Goal: Task Accomplishment & Management: Manage account settings

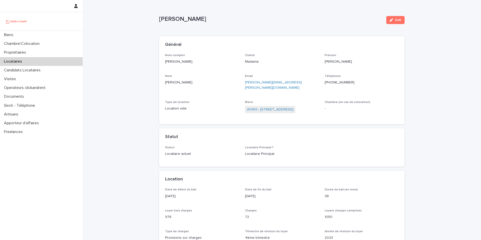
scroll to position [1, 0]
click at [24, 37] on div "Biens" at bounding box center [41, 35] width 83 height 9
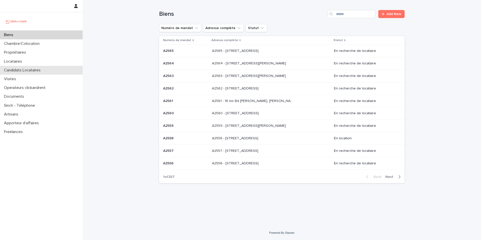
click at [39, 72] on p "Candidats Locataires" at bounding box center [23, 70] width 43 height 5
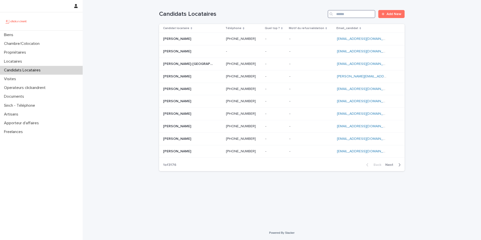
click at [347, 14] on input "Search" at bounding box center [352, 14] width 48 height 8
paste input "**********"
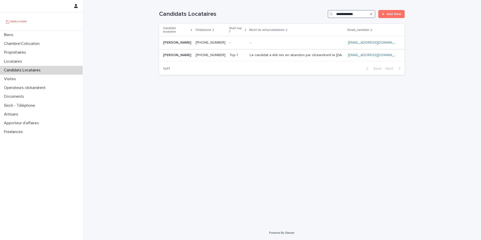
type input "**********"
click at [188, 41] on p "[PERSON_NAME]" at bounding box center [177, 42] width 29 height 5
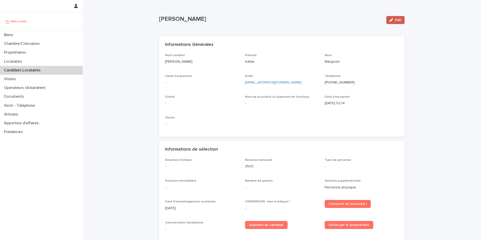
click at [393, 17] on button "Edit" at bounding box center [395, 20] width 18 height 8
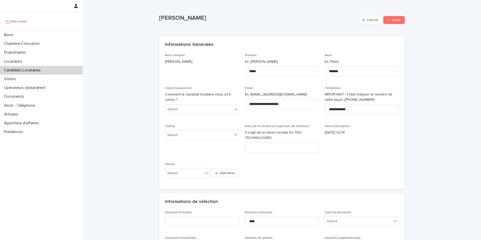
click at [192, 115] on div "Canal d'acquisition Comment le candidat locataire nous a-t-il connu ? Select..." at bounding box center [202, 102] width 74 height 32
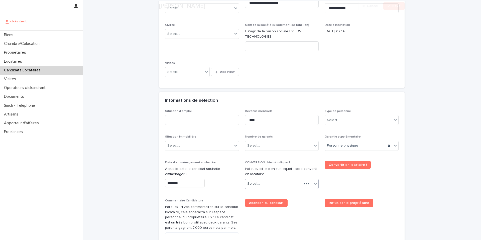
scroll to position [102, 0]
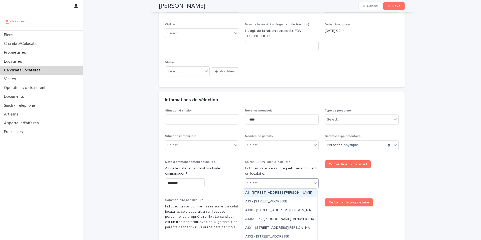
click at [264, 185] on div "Select..." at bounding box center [278, 183] width 67 height 8
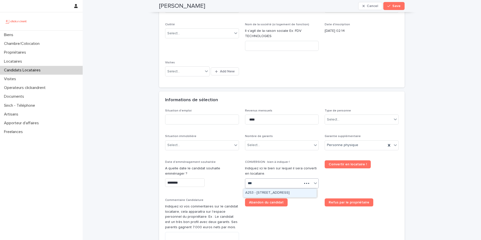
type input "****"
click at [270, 194] on div "A2537 - [STREET_ADDRESS]" at bounding box center [279, 193] width 73 height 9
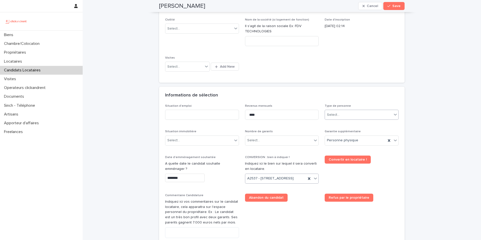
click at [335, 116] on div "Select..." at bounding box center [333, 114] width 13 height 5
click at [336, 124] on div "Particulier" at bounding box center [359, 124] width 73 height 9
click at [264, 142] on div "Select..." at bounding box center [278, 140] width 67 height 8
click at [266, 150] on div "Pas de garant Personne Physique" at bounding box center [279, 150] width 73 height 9
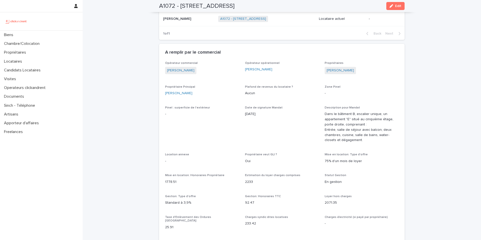
scroll to position [293, 0]
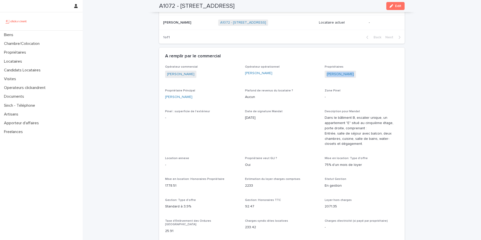
drag, startPoint x: 359, startPoint y: 74, endPoint x: 324, endPoint y: 72, distance: 34.9
click at [325, 72] on div "[PERSON_NAME]" at bounding box center [362, 75] width 74 height 8
copy link "[PERSON_NAME]"
click at [26, 38] on div "Biens" at bounding box center [41, 35] width 83 height 9
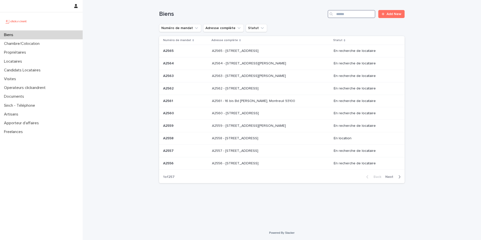
click at [372, 16] on input "Search" at bounding box center [352, 14] width 48 height 8
paste input "****"
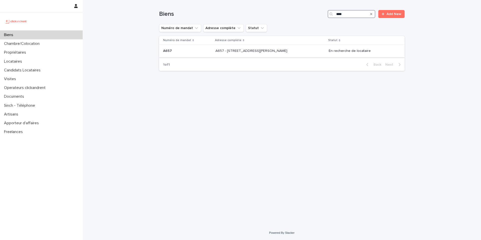
type input "****"
click at [235, 52] on p "A657 - 10 rue Jean Bleuzen, Vanves 92170" at bounding box center [251, 50] width 73 height 5
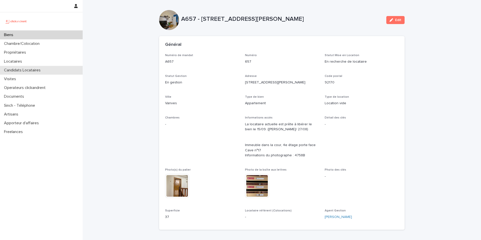
click at [40, 70] on p "Candidats Locataires" at bounding box center [23, 70] width 43 height 5
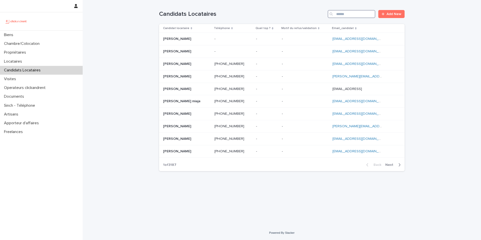
click at [365, 15] on input "Search" at bounding box center [352, 14] width 48 height 8
paste input "**********"
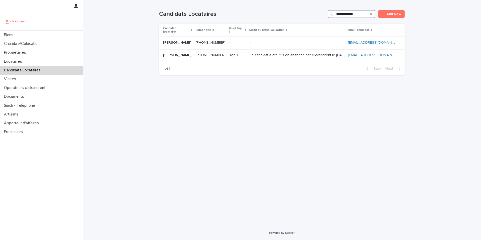
type input "**********"
click at [190, 47] on td "Safae Margoum Safae Margoum" at bounding box center [176, 42] width 35 height 13
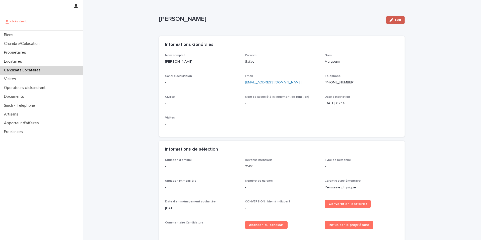
click at [398, 19] on span "Edit" at bounding box center [398, 20] width 6 height 4
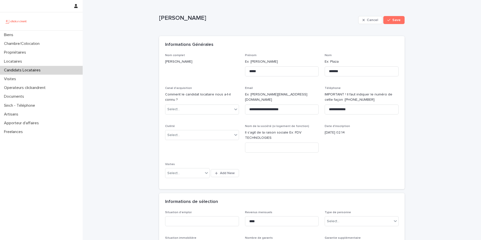
click at [186, 103] on div "Canal d'acquisition Comment le candidat locataire nous a-t-il connu ? Select..." at bounding box center [202, 102] width 74 height 32
click at [186, 106] on div "Select..." at bounding box center [198, 109] width 67 height 8
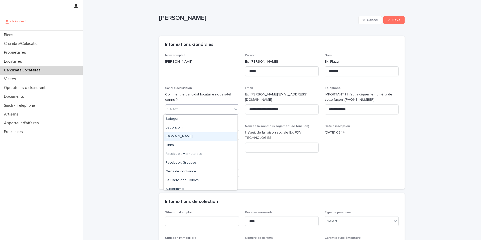
click at [189, 132] on div "[DOMAIN_NAME]" at bounding box center [200, 136] width 73 height 9
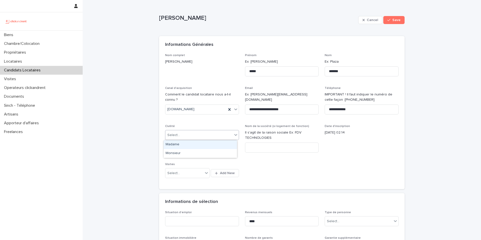
click at [193, 134] on div "Select..." at bounding box center [198, 135] width 67 height 8
click at [205, 135] on div "Select..." at bounding box center [198, 135] width 67 height 8
click at [179, 143] on div "Madame" at bounding box center [200, 144] width 73 height 9
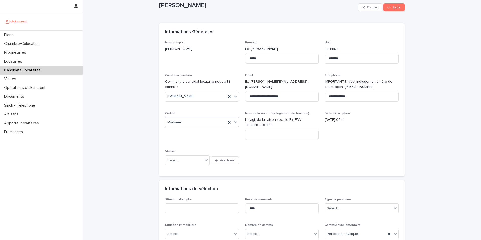
scroll to position [96, 0]
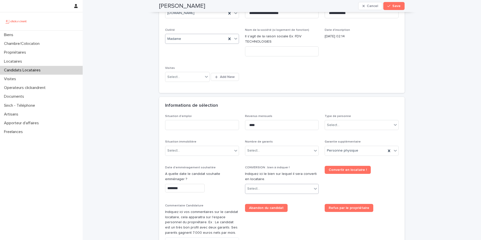
click at [263, 185] on div "Select..." at bounding box center [278, 189] width 67 height 8
type input "****"
click at [255, 200] on div "A2537 - [STREET_ADDRESS]" at bounding box center [279, 198] width 73 height 9
click at [347, 126] on div "Type de personne option Particulier focused, 1 of 2. 2 results available. Use U…" at bounding box center [362, 124] width 74 height 20
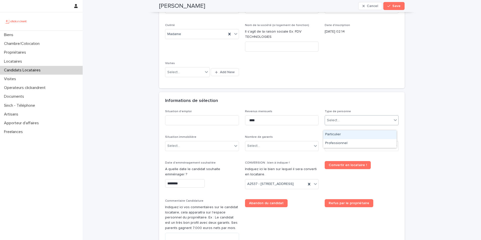
click at [341, 135] on div "Particulier" at bounding box center [359, 134] width 73 height 9
click at [282, 145] on div "Select..." at bounding box center [278, 146] width 67 height 8
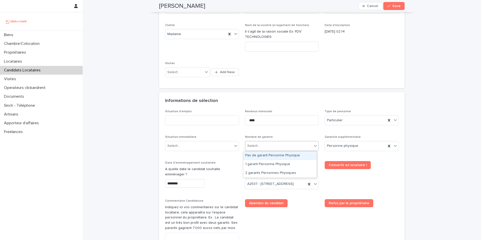
click at [252, 157] on div "Pas de garant Personne Physique" at bounding box center [279, 155] width 73 height 9
click at [270, 146] on span "Pas de garant Personne Physique" at bounding box center [274, 145] width 55 height 5
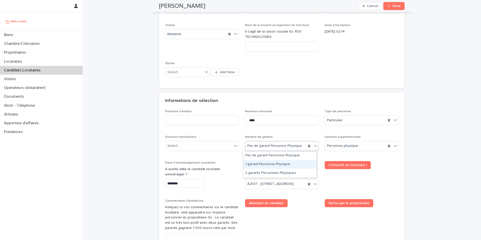
click at [269, 166] on div "1 garant Personne Physique" at bounding box center [279, 164] width 73 height 9
click at [196, 122] on input at bounding box center [202, 120] width 74 height 10
type input "*******"
click at [190, 145] on div "Select..." at bounding box center [198, 146] width 67 height 8
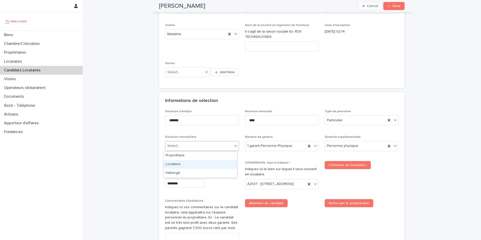
drag, startPoint x: 190, startPoint y: 166, endPoint x: 182, endPoint y: 149, distance: 18.3
click at [190, 166] on div "Locataire" at bounding box center [200, 164] width 73 height 9
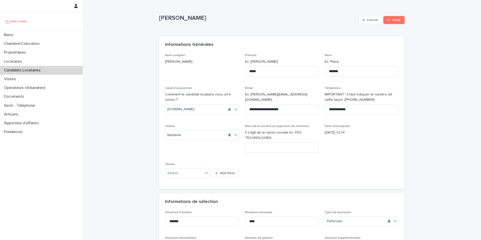
click at [47, 69] on div "Candidats Locataires" at bounding box center [41, 70] width 83 height 9
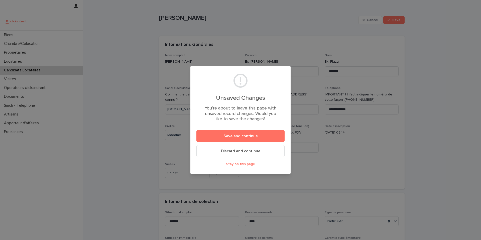
click at [243, 153] on button "Discard and continue" at bounding box center [240, 151] width 88 height 12
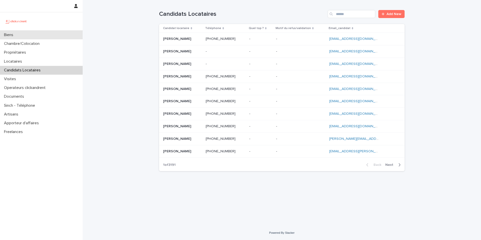
click at [43, 37] on div "Biens" at bounding box center [41, 35] width 83 height 9
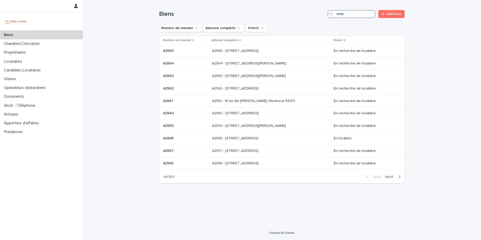
click at [349, 17] on input "Search" at bounding box center [352, 14] width 48 height 8
paste input "*****"
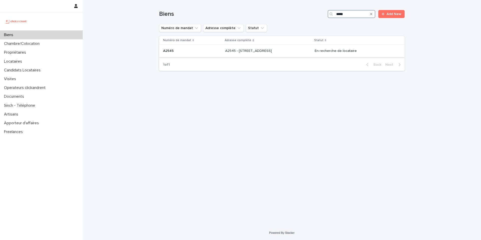
type input "*****"
click at [280, 55] on div "A2545 - 45 Rue de Tourtille, Paris 75020 A2545 - 45 Rue de Tourtille, Paris 750…" at bounding box center [267, 51] width 85 height 8
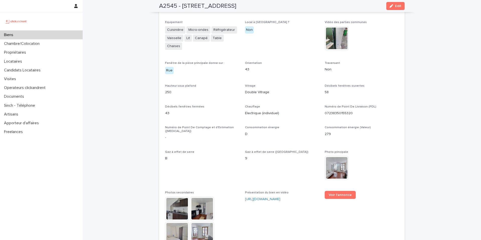
scroll to position [1167, 0]
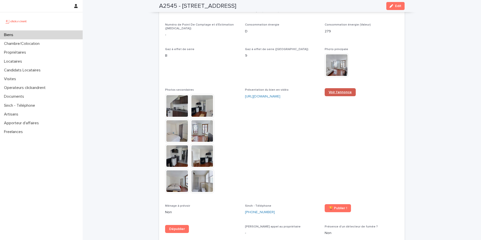
click at [344, 90] on span "Voir l'annonce" at bounding box center [340, 92] width 23 height 4
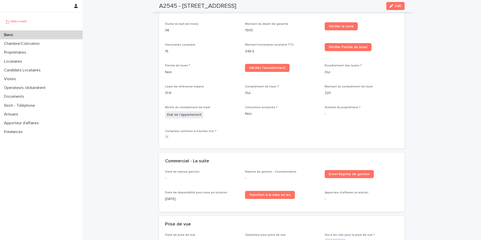
scroll to position [686, 0]
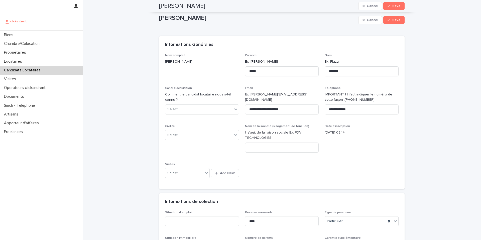
scroll to position [106, 0]
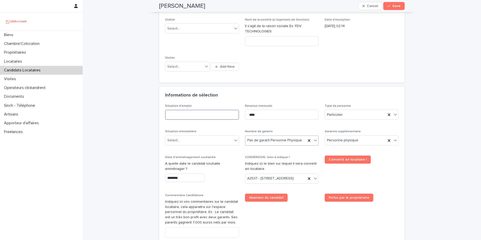
click at [210, 112] on input at bounding box center [202, 115] width 74 height 10
type input "*******"
click at [184, 142] on div "Select..." at bounding box center [198, 140] width 67 height 8
click at [187, 167] on div "Hébergé" at bounding box center [200, 167] width 73 height 9
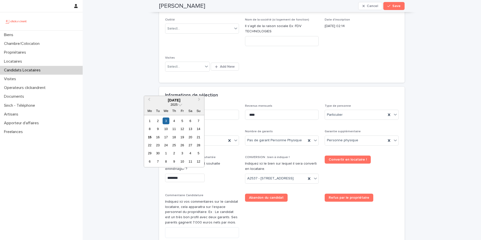
click at [185, 174] on input "********" at bounding box center [185, 178] width 40 height 9
drag, startPoint x: 159, startPoint y: 137, endPoint x: 135, endPoint y: 169, distance: 39.6
click at [139, 167] on body "**********" at bounding box center [240, 120] width 481 height 240
click at [159, 139] on div "16" at bounding box center [157, 137] width 7 height 7
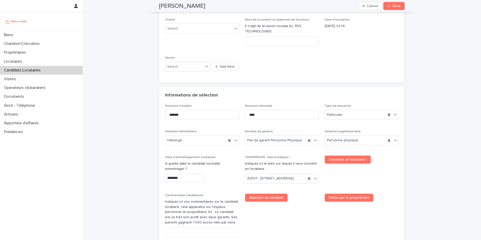
type input "*********"
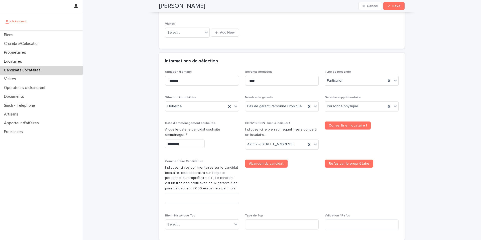
scroll to position [189, 0]
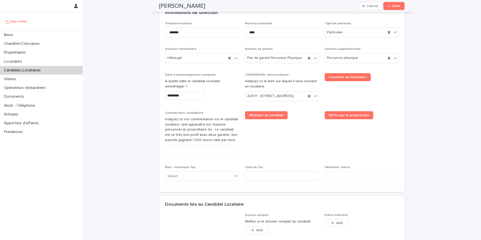
click at [271, 157] on span "Abandon du candidat" at bounding box center [282, 135] width 74 height 48
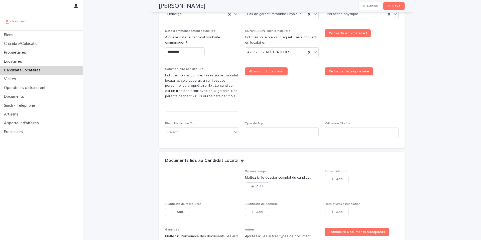
scroll to position [311, 0]
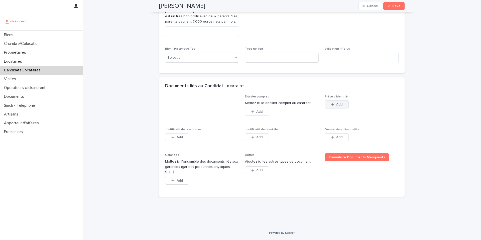
click at [333, 108] on button "Add" at bounding box center [337, 104] width 24 height 8
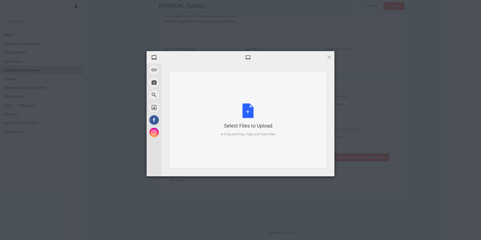
click at [240, 91] on div "Select Files to Upload or Drag and Drop, Copy and Paste Files" at bounding box center [248, 120] width 158 height 98
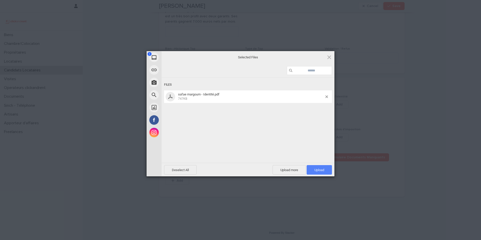
click at [316, 170] on span "Upload 1" at bounding box center [319, 170] width 10 height 4
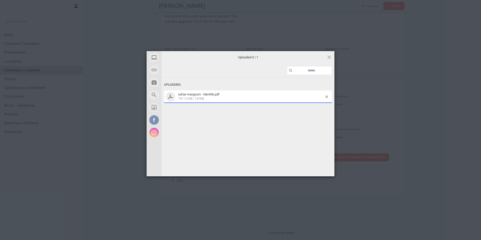
click at [135, 108] on div "My Device Link (URL) Take Photo Web Search Unsplash Facebook Instagram Uploaded…" at bounding box center [240, 120] width 481 height 240
click at [119, 104] on div "My Device Link (URL) Take Photo Web Search Unsplash Facebook Instagram Uploaded…" at bounding box center [240, 120] width 481 height 240
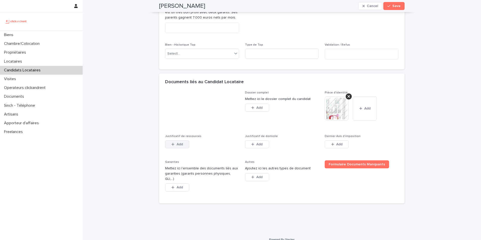
click at [177, 146] on span "Add" at bounding box center [180, 145] width 6 height 4
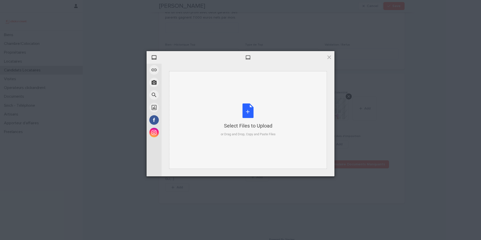
click at [229, 115] on div "Select Files to Upload or Drag and Drop, Copy and Paste Files" at bounding box center [248, 119] width 55 height 33
click at [331, 60] on div at bounding box center [248, 57] width 173 height 13
click at [327, 57] on span at bounding box center [329, 57] width 6 height 6
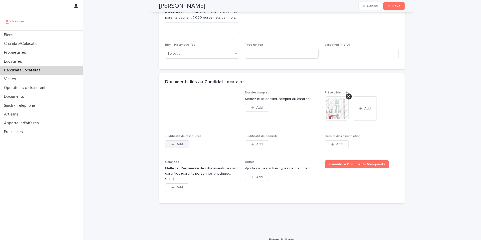
click at [178, 146] on span "Add" at bounding box center [180, 145] width 6 height 4
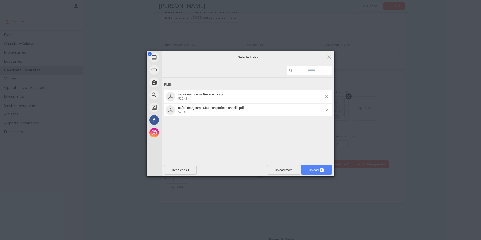
click at [316, 171] on span "Upload 2" at bounding box center [316, 170] width 15 height 4
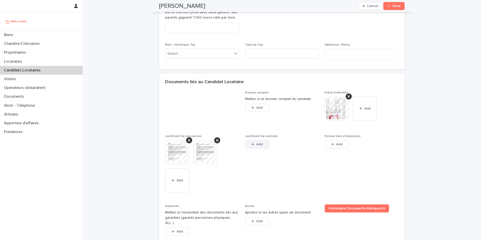
click at [257, 148] on button "Add" at bounding box center [257, 144] width 24 height 8
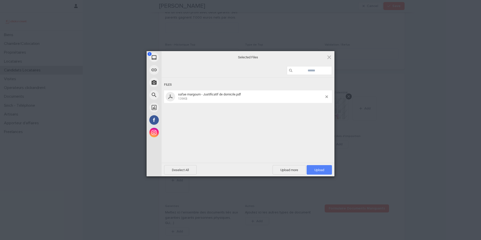
click at [319, 172] on span "Upload 1" at bounding box center [319, 170] width 25 height 10
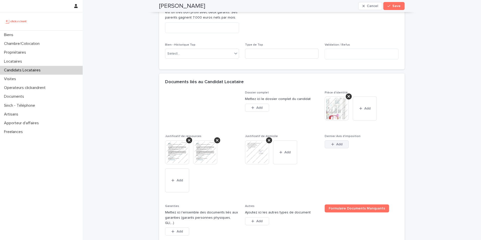
click at [338, 148] on button "Add" at bounding box center [337, 144] width 24 height 8
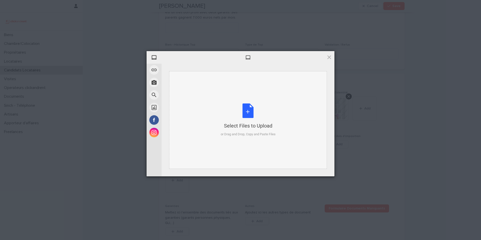
click at [228, 121] on div "Select Files to Upload or Drag and Drop, Copy and Paste Files" at bounding box center [248, 119] width 55 height 33
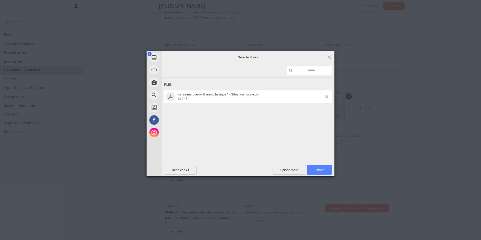
click at [324, 169] on span "Upload 1" at bounding box center [319, 170] width 10 height 4
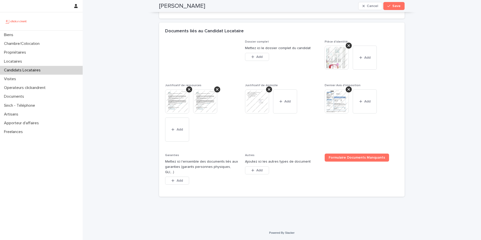
scroll to position [366, 0]
click at [182, 183] on button "Add" at bounding box center [177, 181] width 24 height 8
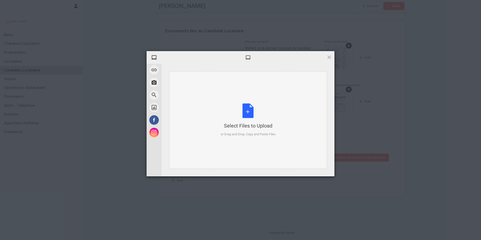
click at [238, 138] on div "Select Files to Upload or Drag and Drop, Copy and Paste Files" at bounding box center [248, 120] width 158 height 98
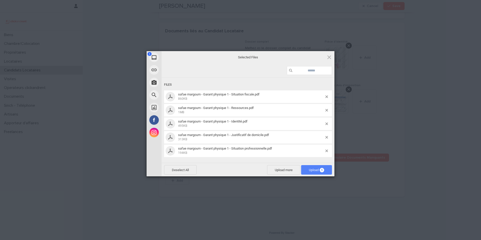
click at [313, 169] on span "Upload 5" at bounding box center [316, 170] width 15 height 4
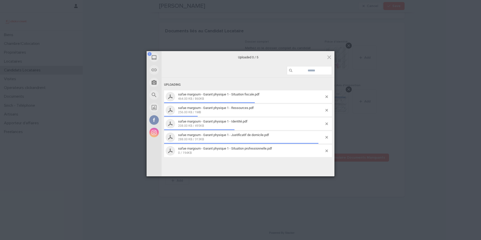
click at [385, 144] on div "1 My Device Link (URL) Take Photo Web Search Unsplash Facebook Instagram Upload…" at bounding box center [240, 120] width 481 height 240
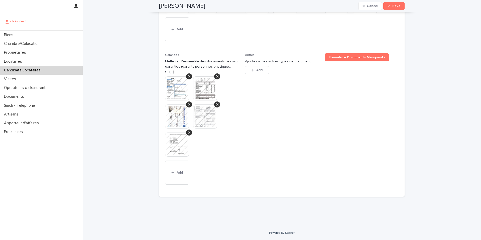
scroll to position [466, 0]
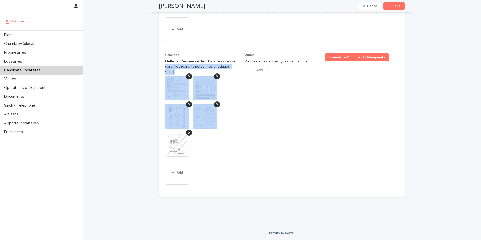
drag, startPoint x: 234, startPoint y: 170, endPoint x: 143, endPoint y: 74, distance: 132.9
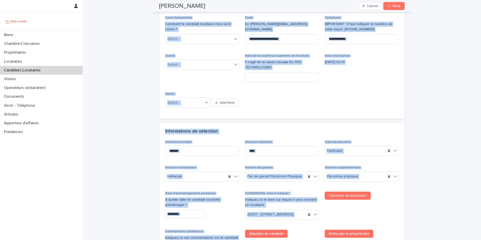
scroll to position [0, 0]
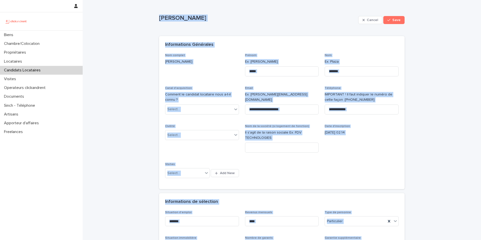
drag, startPoint x: 230, startPoint y: 172, endPoint x: 146, endPoint y: 9, distance: 183.6
click at [197, 123] on div "**********" at bounding box center [281, 119] width 233 height 130
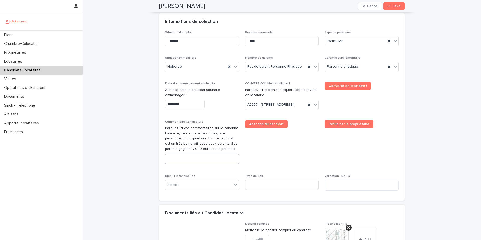
scroll to position [148, 0]
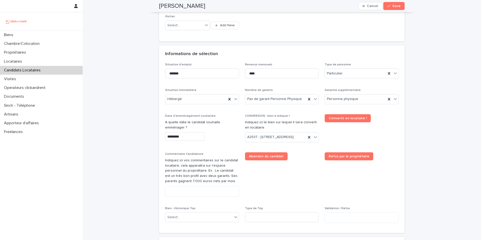
click at [187, 138] on input "*********" at bounding box center [185, 136] width 40 height 9
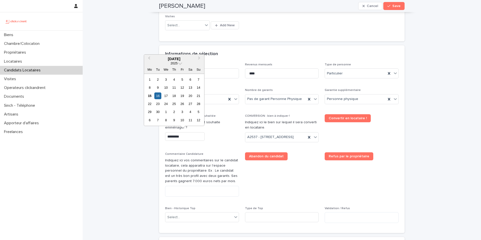
click at [231, 140] on div "*********" at bounding box center [202, 136] width 74 height 9
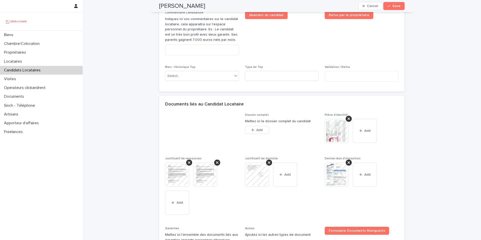
scroll to position [209, 0]
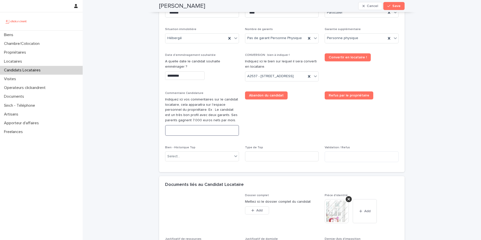
click at [198, 136] on textarea at bounding box center [202, 130] width 74 height 11
paste textarea "**********"
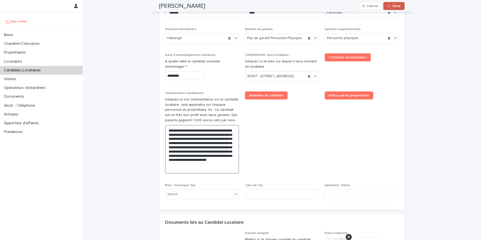
type textarea "**********"
click at [398, 4] on span "Save" at bounding box center [396, 6] width 8 height 4
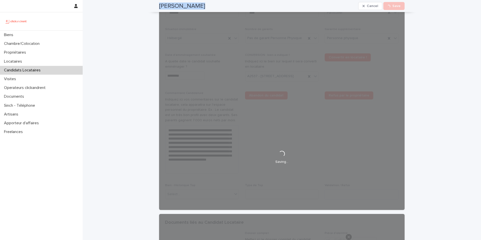
drag, startPoint x: 172, startPoint y: 5, endPoint x: 157, endPoint y: 6, distance: 14.6
click at [159, 6] on div "Safae Margoum Cancel Loading... Save" at bounding box center [281, 6] width 245 height 12
copy h2 "[PERSON_NAME]"
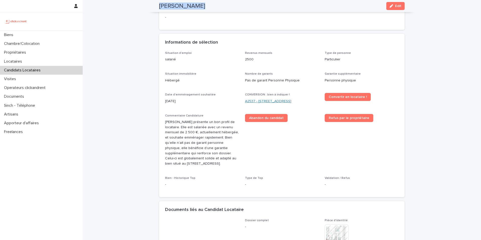
click at [258, 99] on link "A2537 - [STREET_ADDRESS]" at bounding box center [268, 101] width 46 height 5
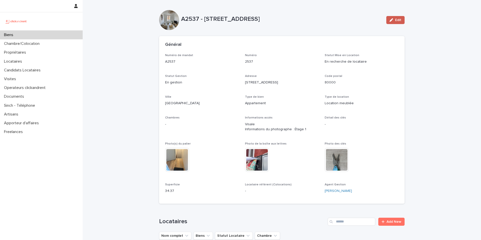
click at [394, 22] on button "Edit" at bounding box center [395, 20] width 18 height 8
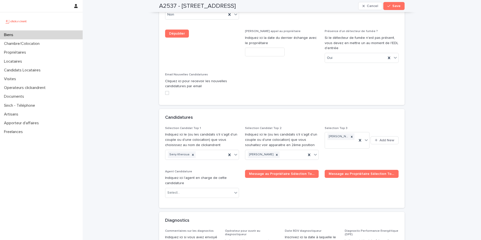
scroll to position [2297, 0]
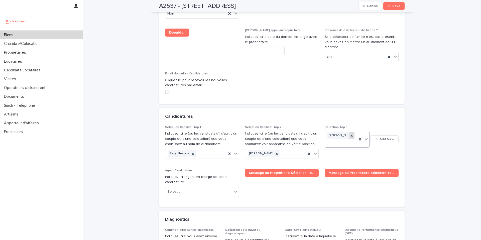
click at [351, 135] on icon at bounding box center [352, 136] width 2 height 2
click at [346, 132] on div "Select..." at bounding box center [344, 136] width 38 height 8
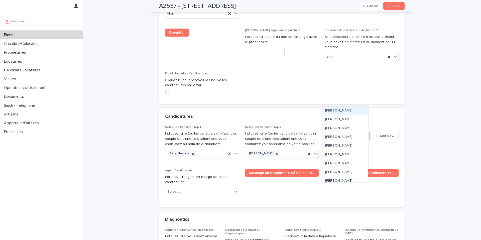
paste input "**********"
type input "**********"
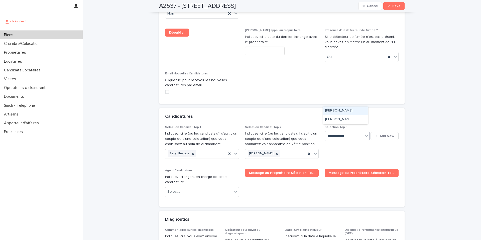
click at [338, 110] on div "[PERSON_NAME]" at bounding box center [345, 110] width 45 height 9
click at [395, 7] on span "Save" at bounding box center [396, 6] width 8 height 4
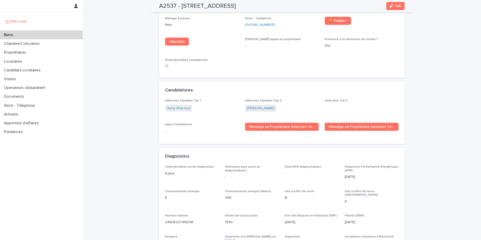
scroll to position [1427, 0]
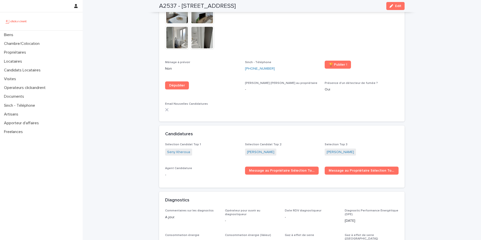
scroll to position [1388, 0]
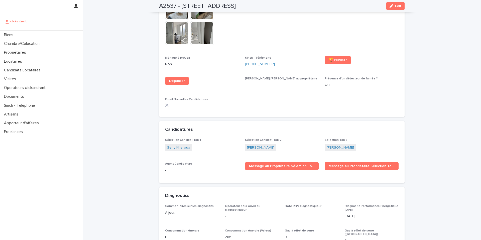
click at [337, 145] on link "[PERSON_NAME]" at bounding box center [340, 147] width 27 height 5
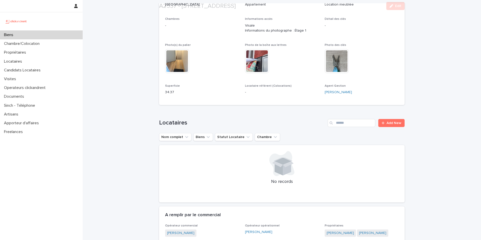
scroll to position [99, 0]
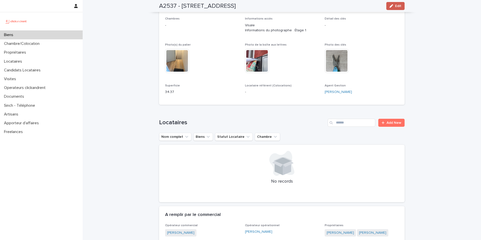
click at [396, 7] on span "Edit" at bounding box center [398, 6] width 6 height 4
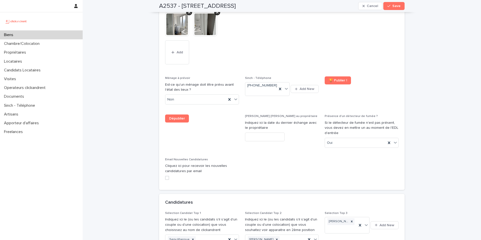
scroll to position [2320, 0]
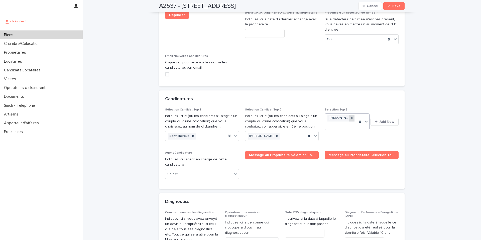
click at [351, 117] on icon at bounding box center [352, 118] width 2 height 2
paste input "**********"
type input "**********"
click at [336, 96] on div "[PERSON_NAME]" at bounding box center [345, 96] width 45 height 9
click at [391, 8] on button "Save" at bounding box center [393, 6] width 21 height 8
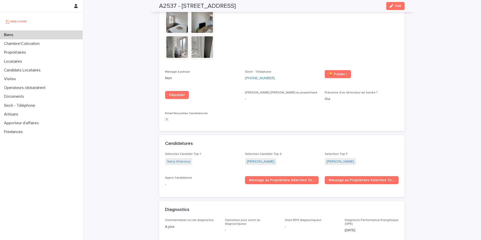
scroll to position [1375, 0]
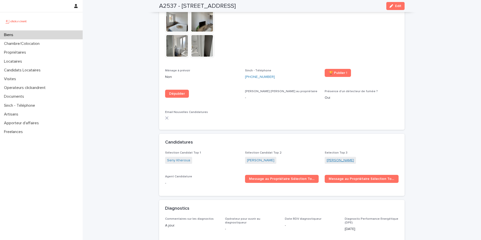
click at [330, 158] on link "[PERSON_NAME]" at bounding box center [340, 160] width 27 height 5
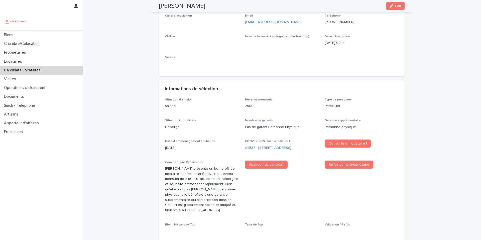
scroll to position [61, 0]
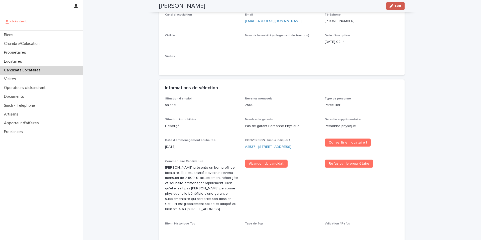
click at [390, 7] on icon "button" at bounding box center [391, 6] width 4 height 4
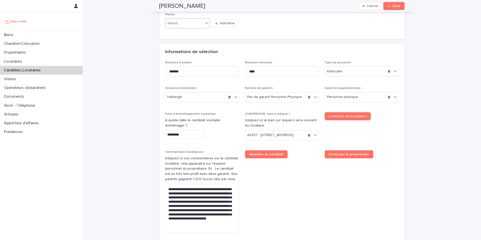
scroll to position [70, 0]
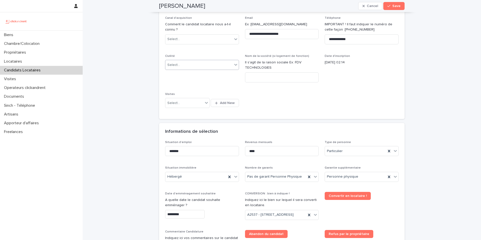
click at [177, 63] on div "Select..." at bounding box center [173, 64] width 13 height 5
click at [183, 77] on div "Madame" at bounding box center [200, 74] width 73 height 9
click at [180, 38] on div "Select..." at bounding box center [198, 39] width 67 height 8
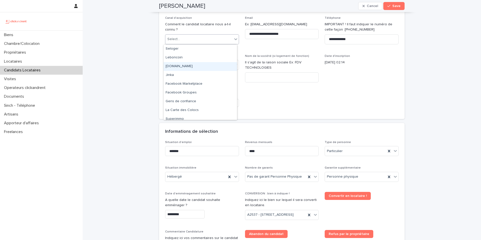
click at [188, 68] on div "[DOMAIN_NAME]" at bounding box center [200, 66] width 73 height 9
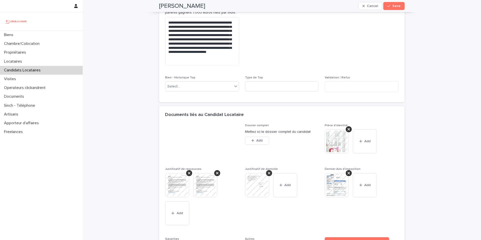
scroll to position [425, 0]
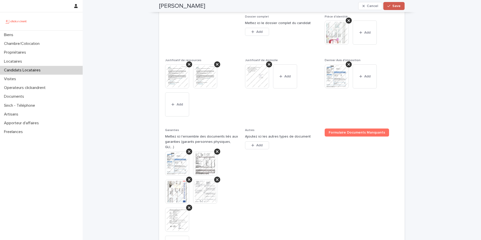
click at [389, 7] on div "button" at bounding box center [389, 6] width 5 height 4
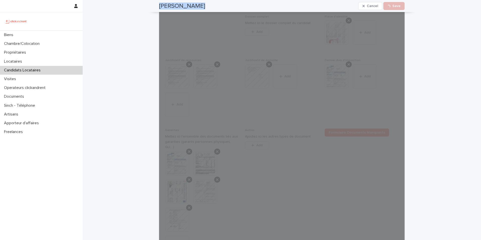
drag, startPoint x: 203, startPoint y: 7, endPoint x: 157, endPoint y: 7, distance: 46.3
click at [159, 7] on div "Safae Margoum Cancel Loading... Save" at bounding box center [281, 6] width 245 height 12
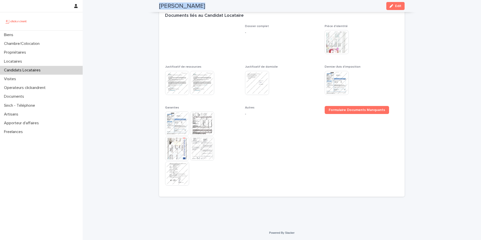
copy h2 "[PERSON_NAME]"
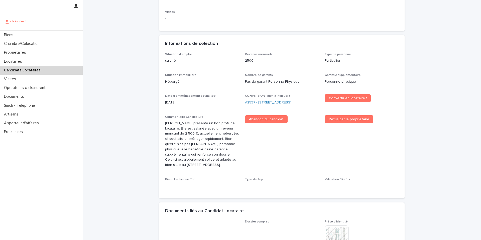
scroll to position [178, 0]
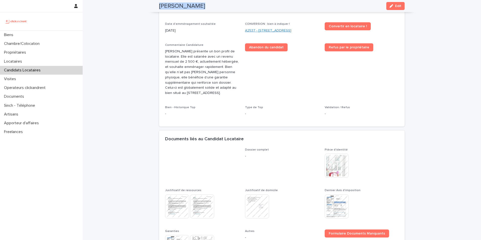
click at [267, 31] on link "A2537 - [STREET_ADDRESS]" at bounding box center [268, 30] width 46 height 5
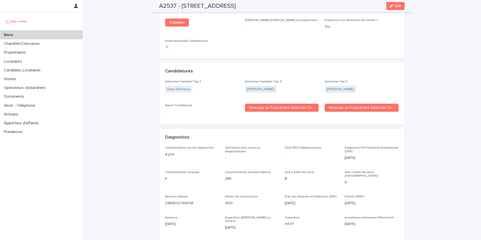
scroll to position [1385, 0]
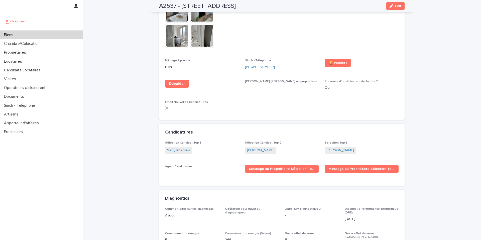
click at [31, 36] on div "Biens" at bounding box center [41, 35] width 83 height 9
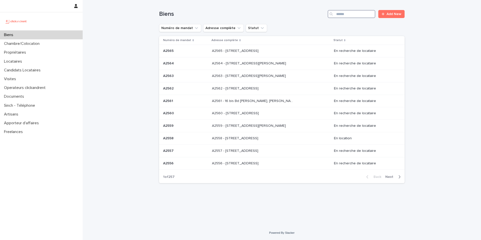
click at [351, 16] on input "Search" at bounding box center [352, 14] width 48 height 8
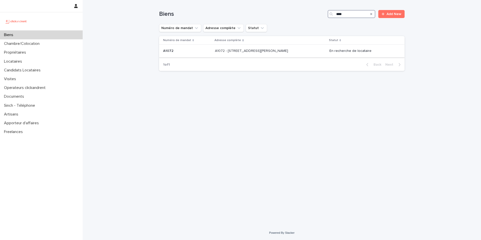
type input "****"
click at [239, 52] on p "A1072 - [STREET_ADDRESS][PERSON_NAME]" at bounding box center [252, 50] width 74 height 5
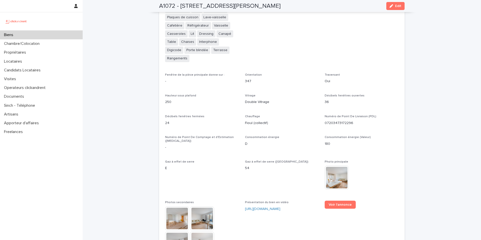
scroll to position [1313, 0]
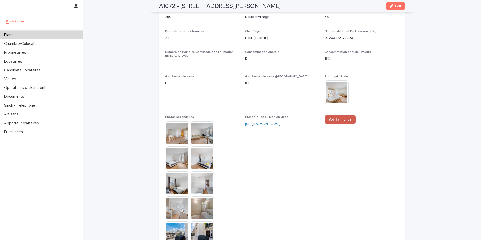
click at [339, 115] on link "Voir l'annonce" at bounding box center [340, 119] width 31 height 8
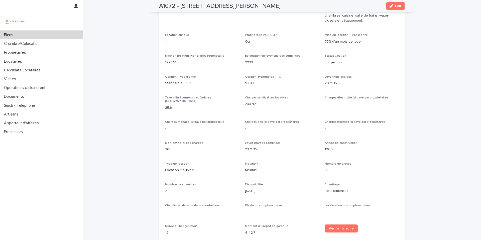
scroll to position [239, 0]
